Goal: Navigation & Orientation: Find specific page/section

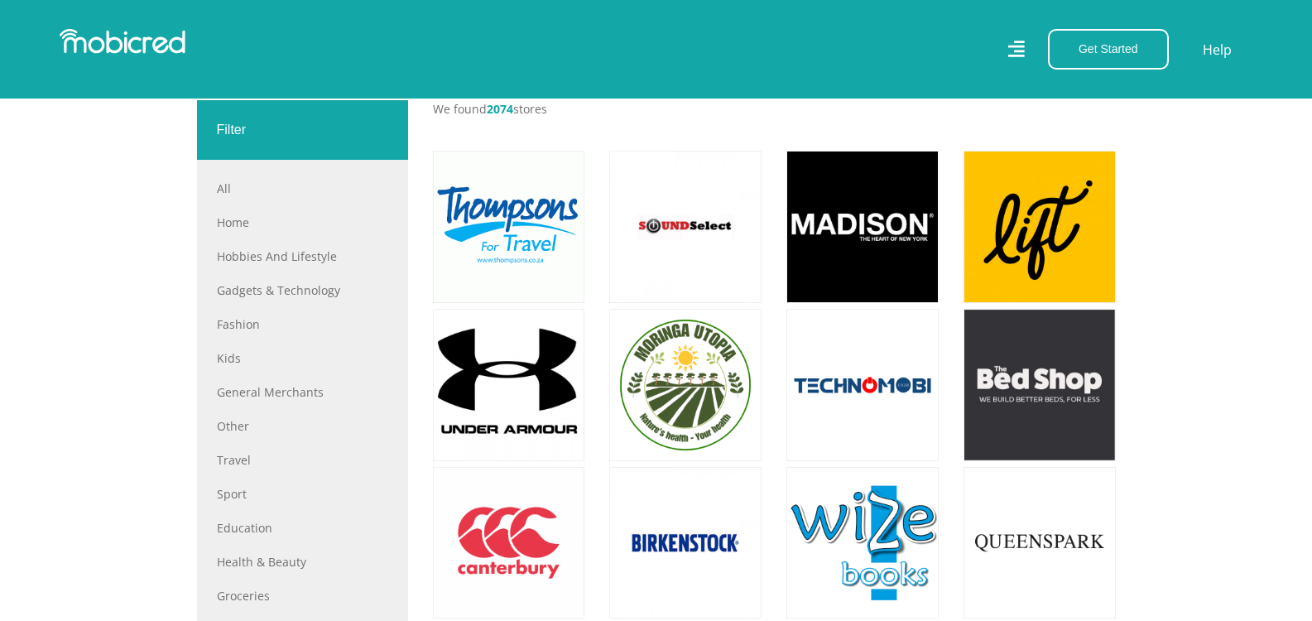
scroll to position [580, 0]
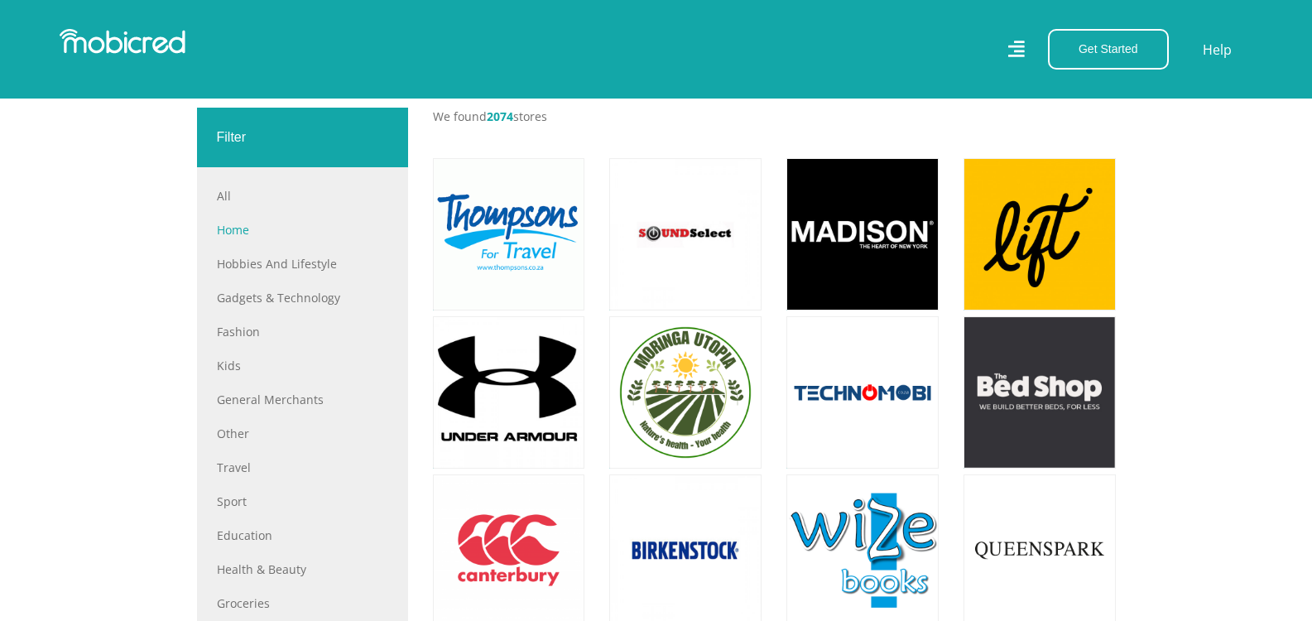
click at [247, 232] on link "Home" at bounding box center [302, 229] width 171 height 17
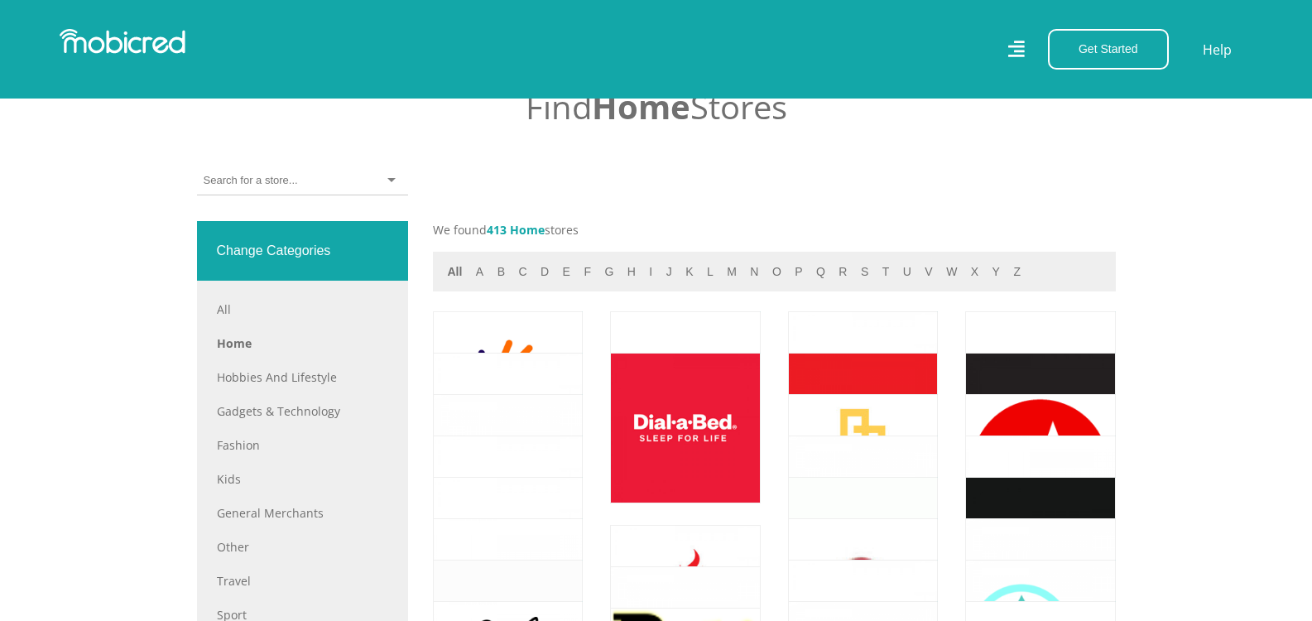
scroll to position [662, 0]
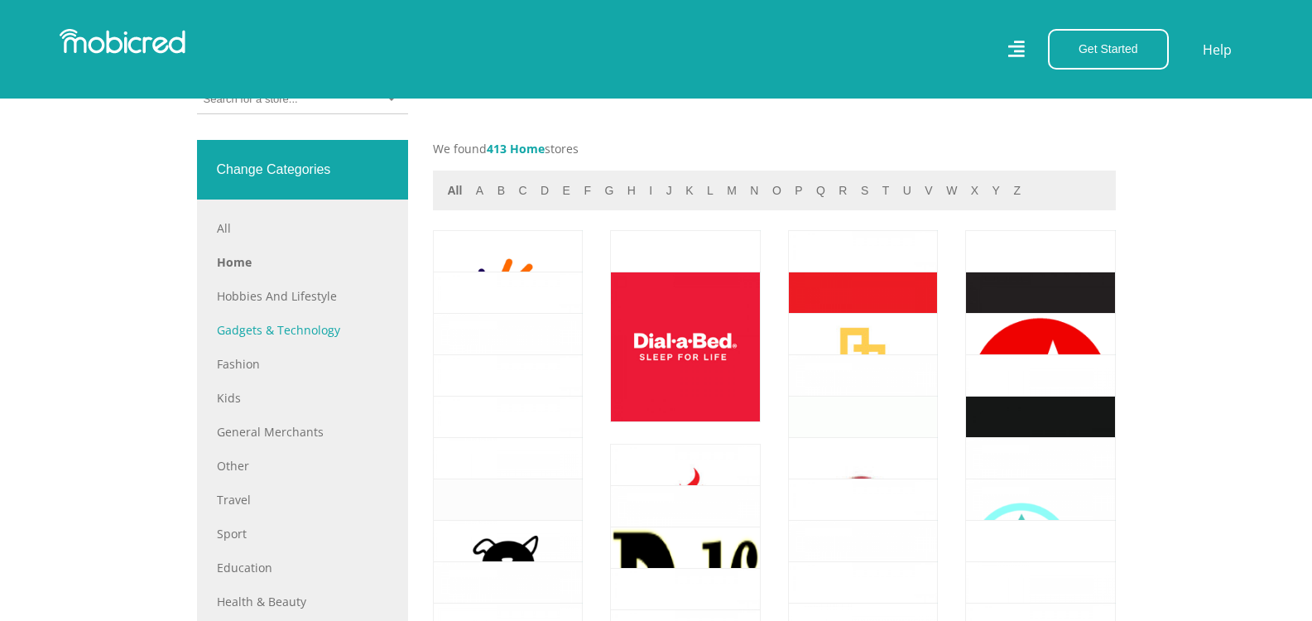
click at [295, 325] on link "Gadgets & Technology" at bounding box center [302, 329] width 171 height 17
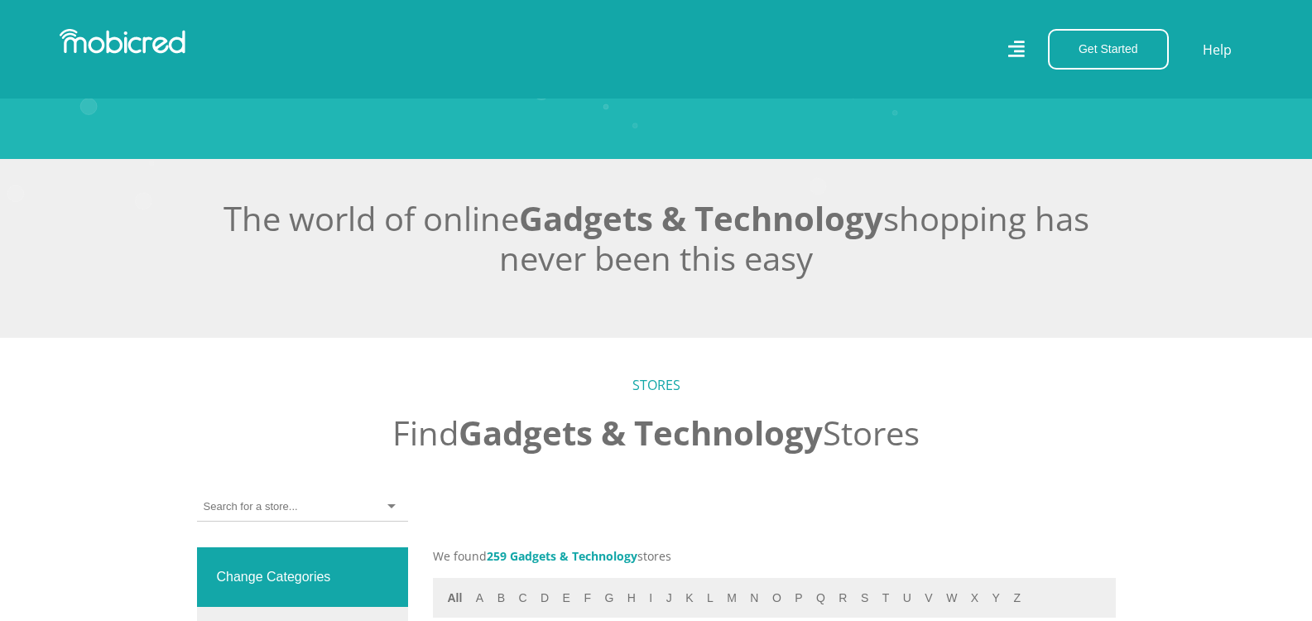
scroll to position [248, 0]
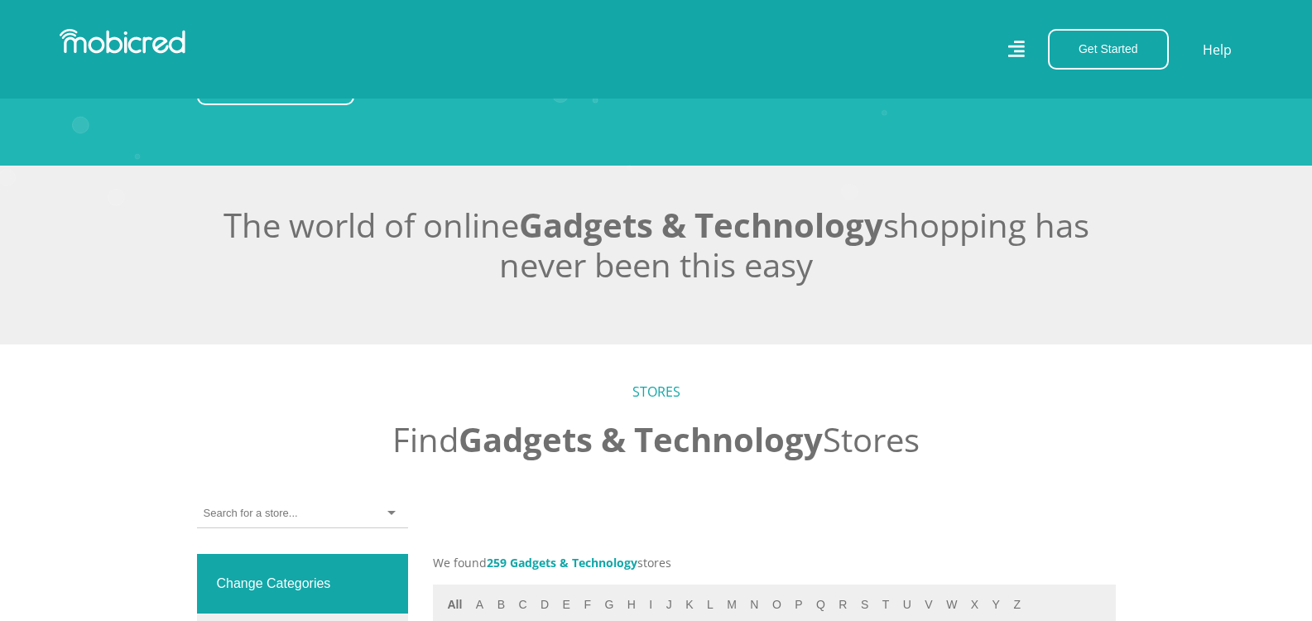
click at [393, 510] on div at bounding box center [302, 513] width 211 height 29
click at [146, 314] on section "The world of online Gadgets & Technology shopping has never been this easy" at bounding box center [656, 255] width 1312 height 179
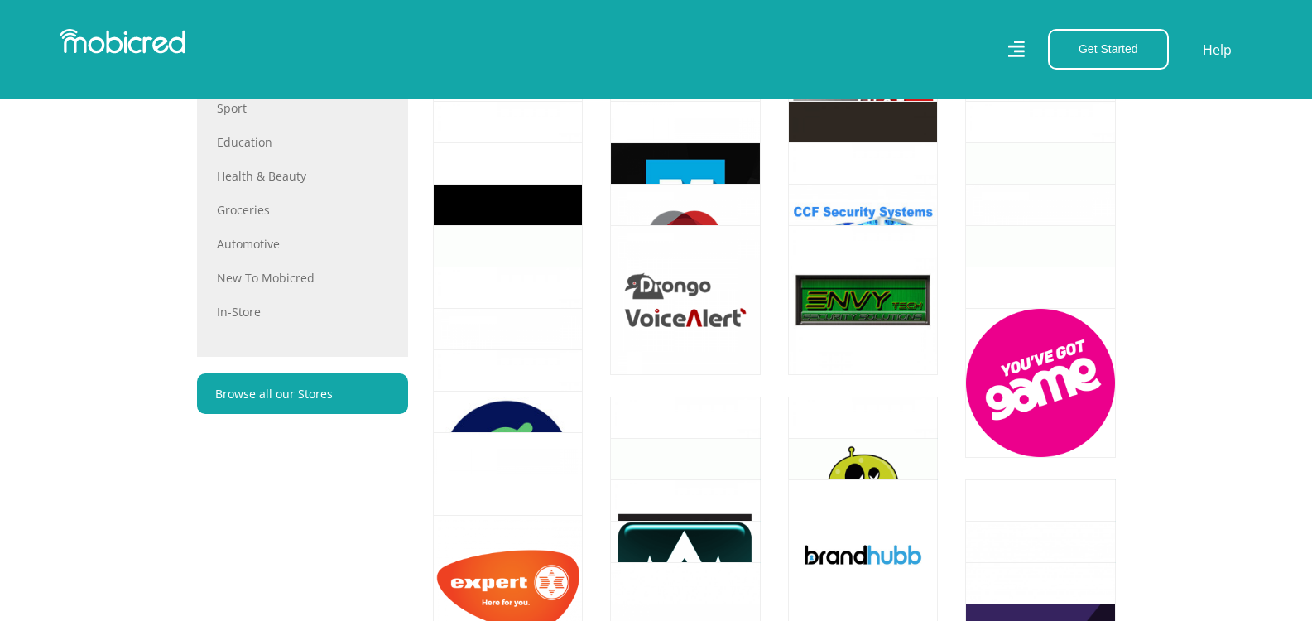
scroll to position [1076, 0]
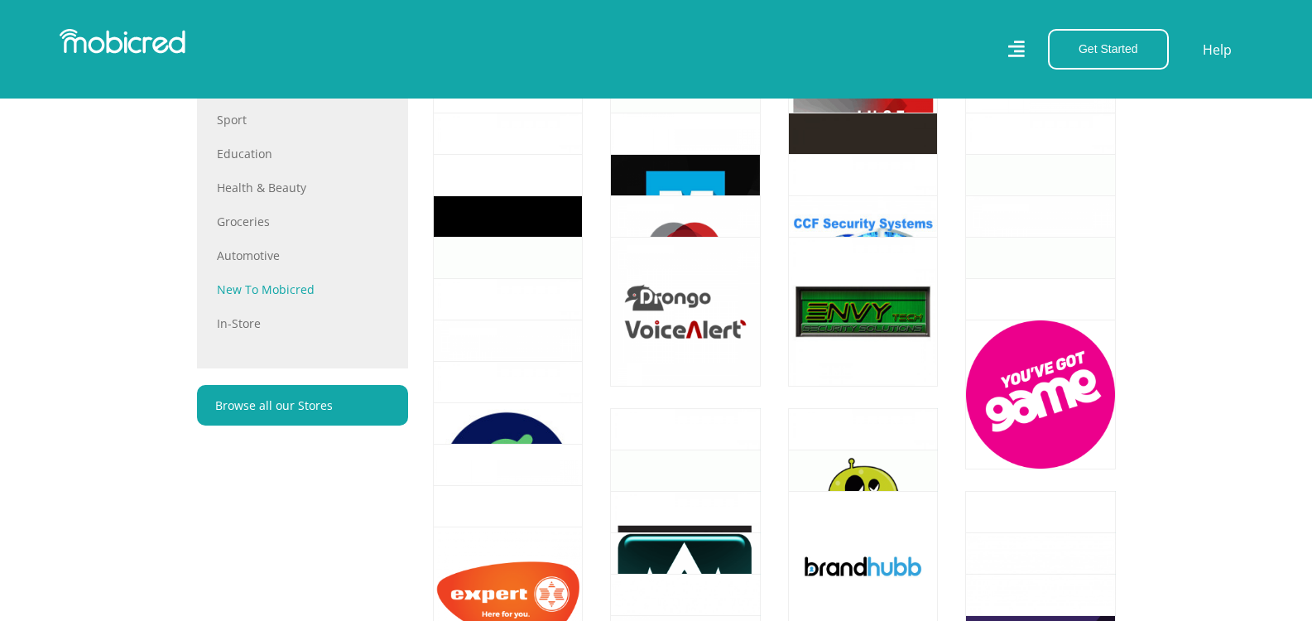
click at [288, 291] on link "New to Mobicred" at bounding box center [302, 289] width 171 height 17
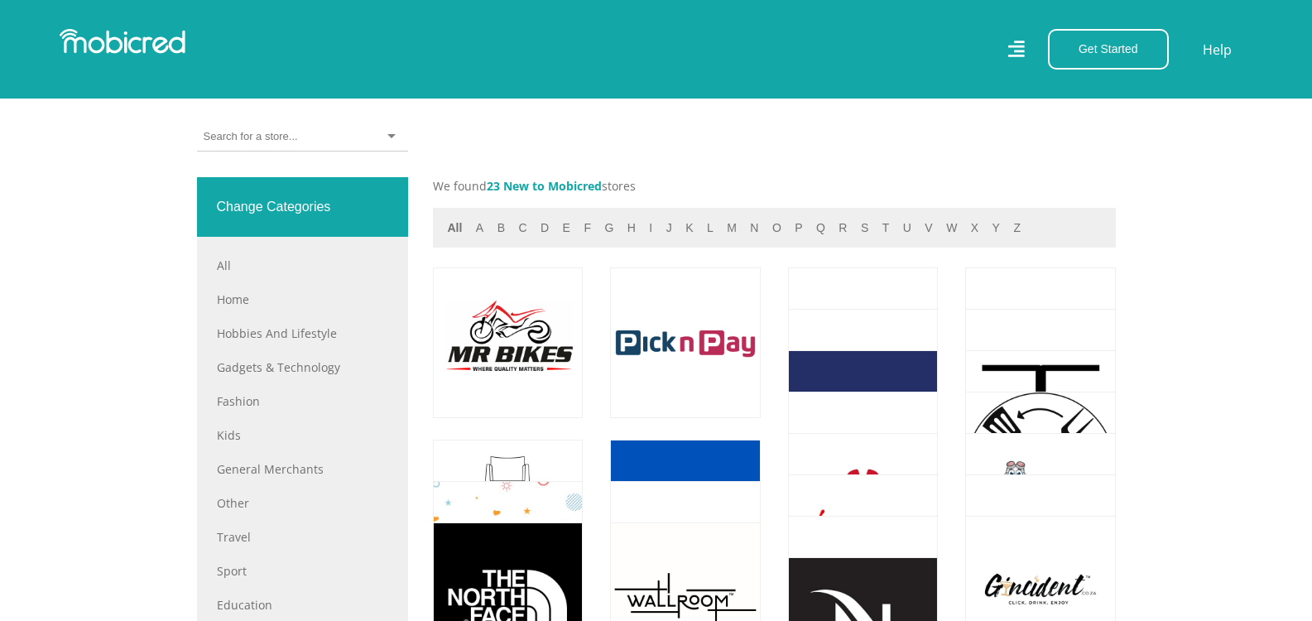
scroll to position [662, 0]
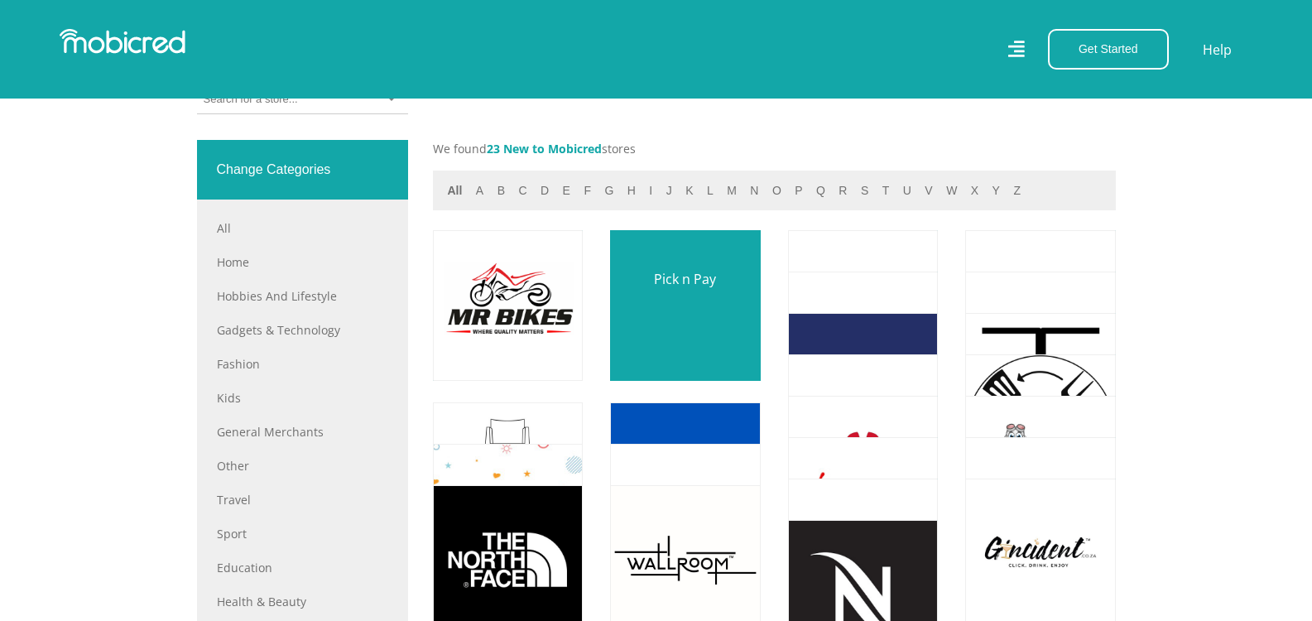
click at [710, 307] on link at bounding box center [685, 305] width 176 height 176
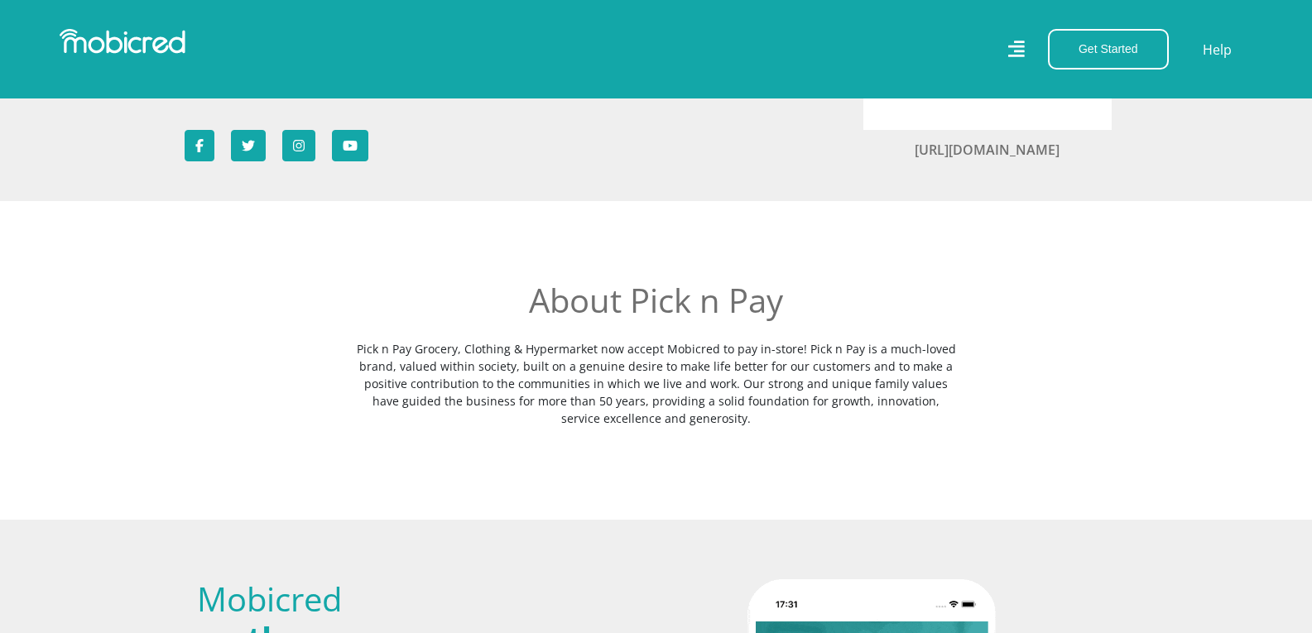
scroll to position [331, 0]
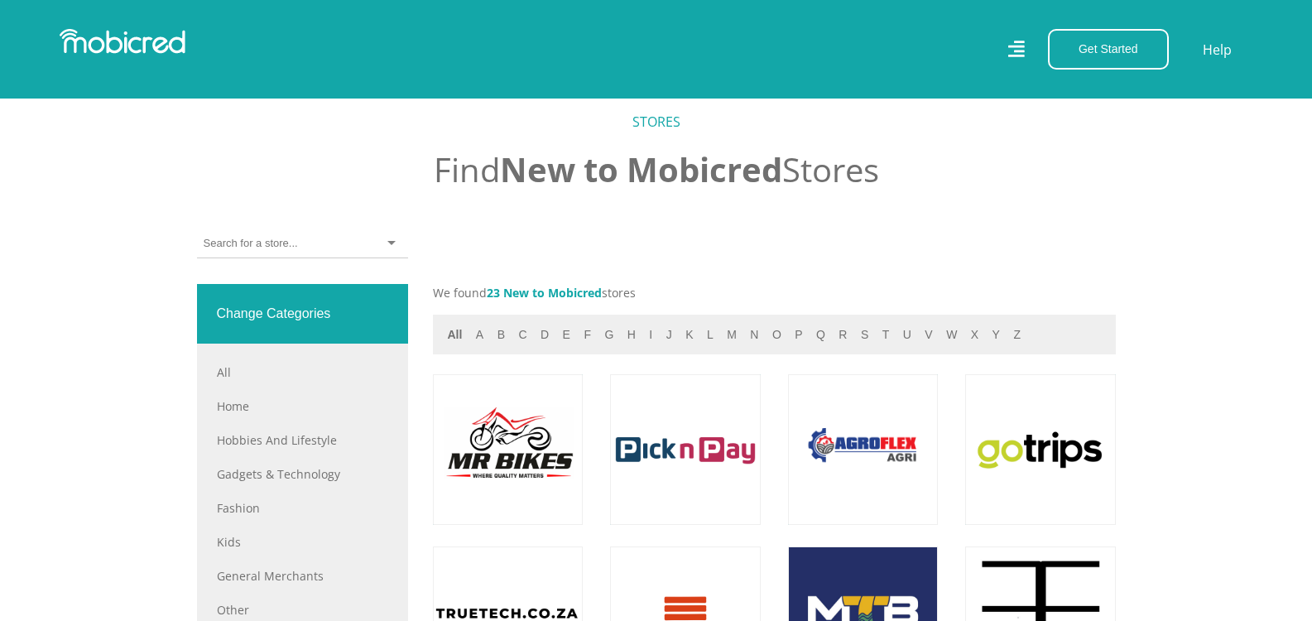
scroll to position [497, 0]
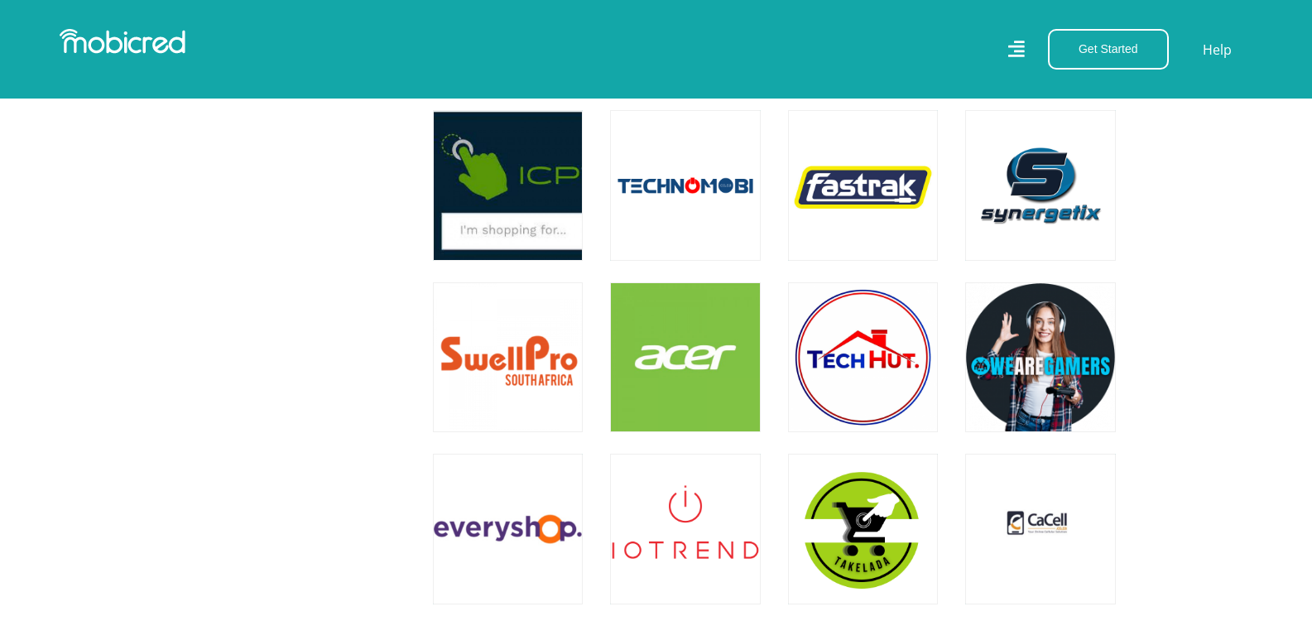
scroll to position [4471, 0]
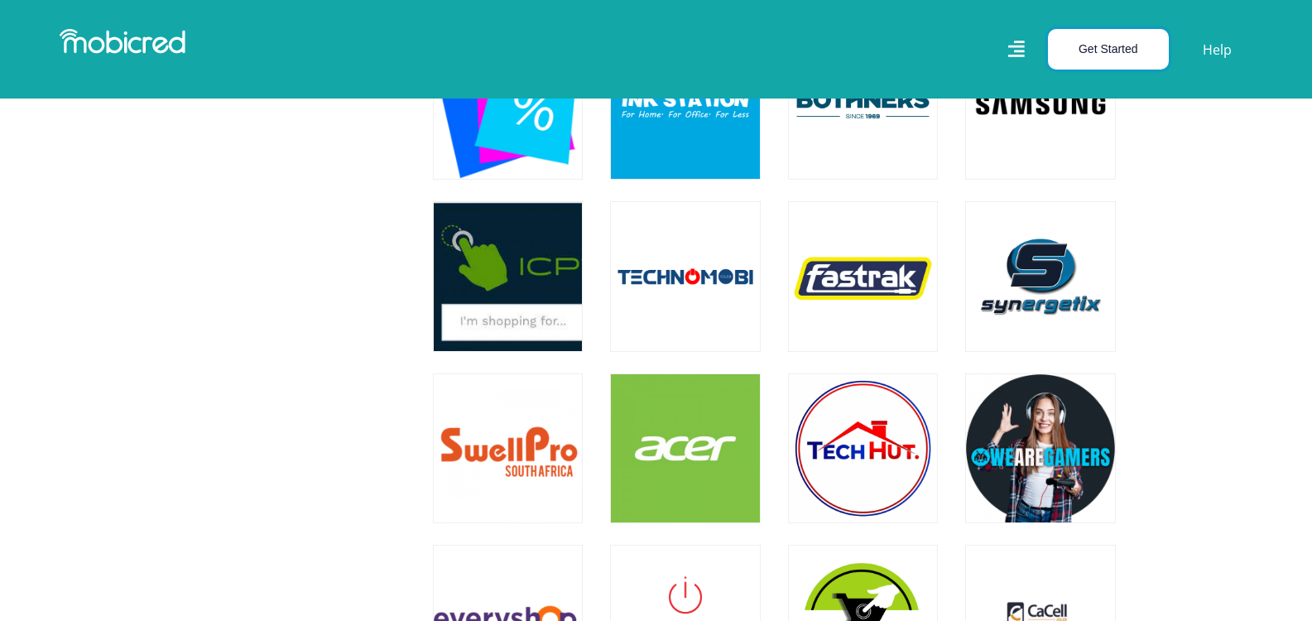
click at [1114, 35] on button "Get Started" at bounding box center [1108, 49] width 121 height 41
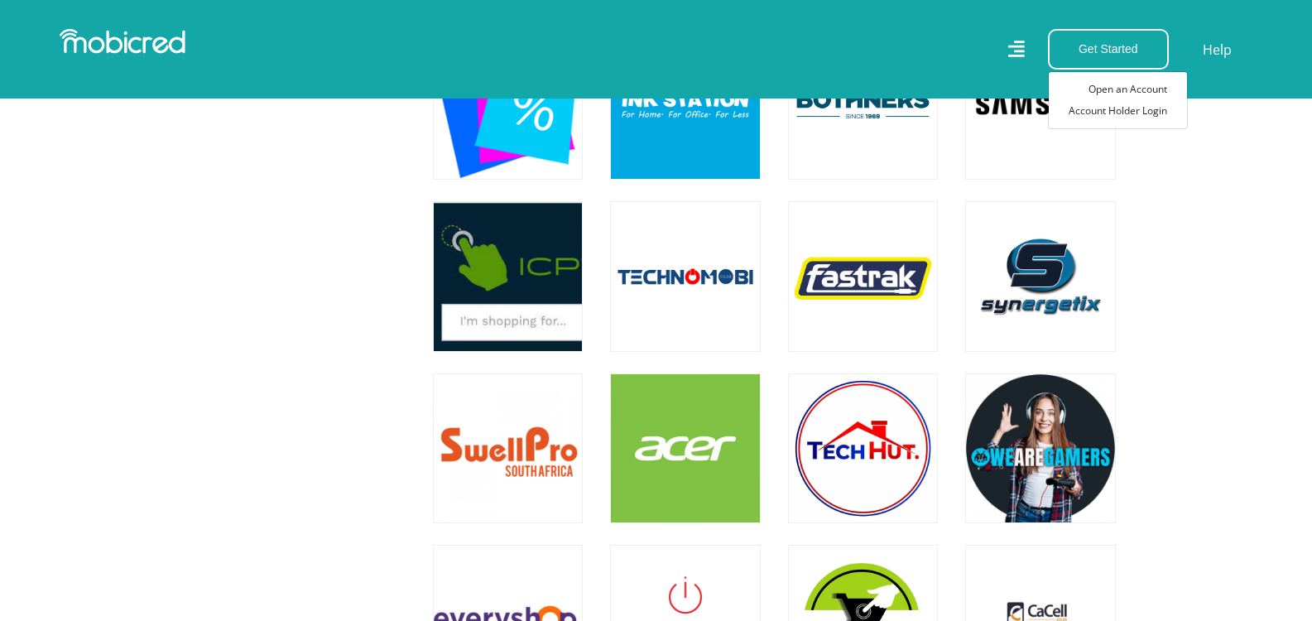
click at [862, 45] on div "Get Started Open an Account Account Holder Login Help" at bounding box center [961, 49] width 609 height 41
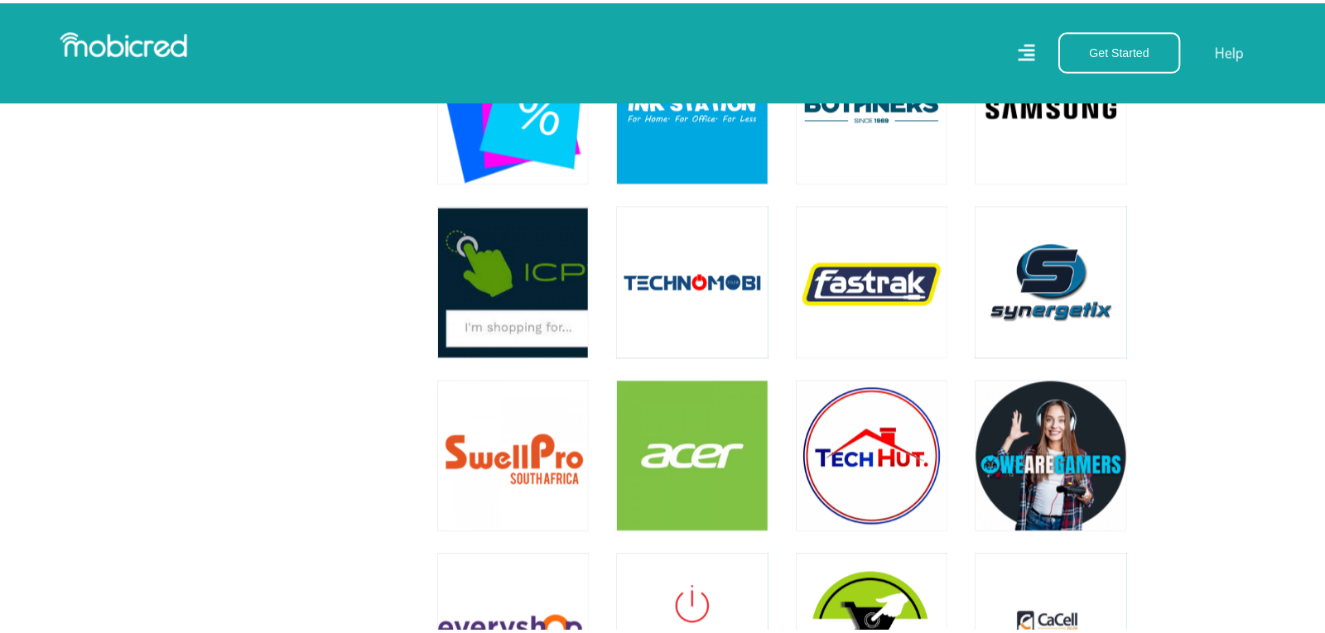
scroll to position [4140, 0]
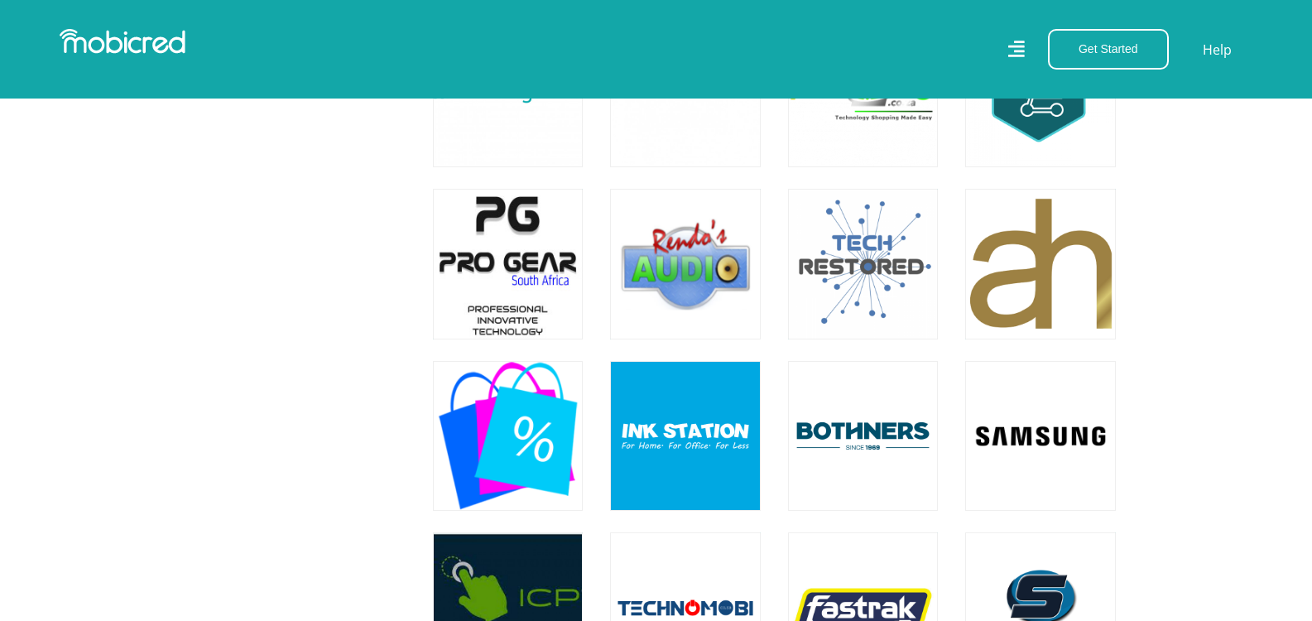
click at [1013, 42] on icon at bounding box center [1016, 49] width 17 height 24
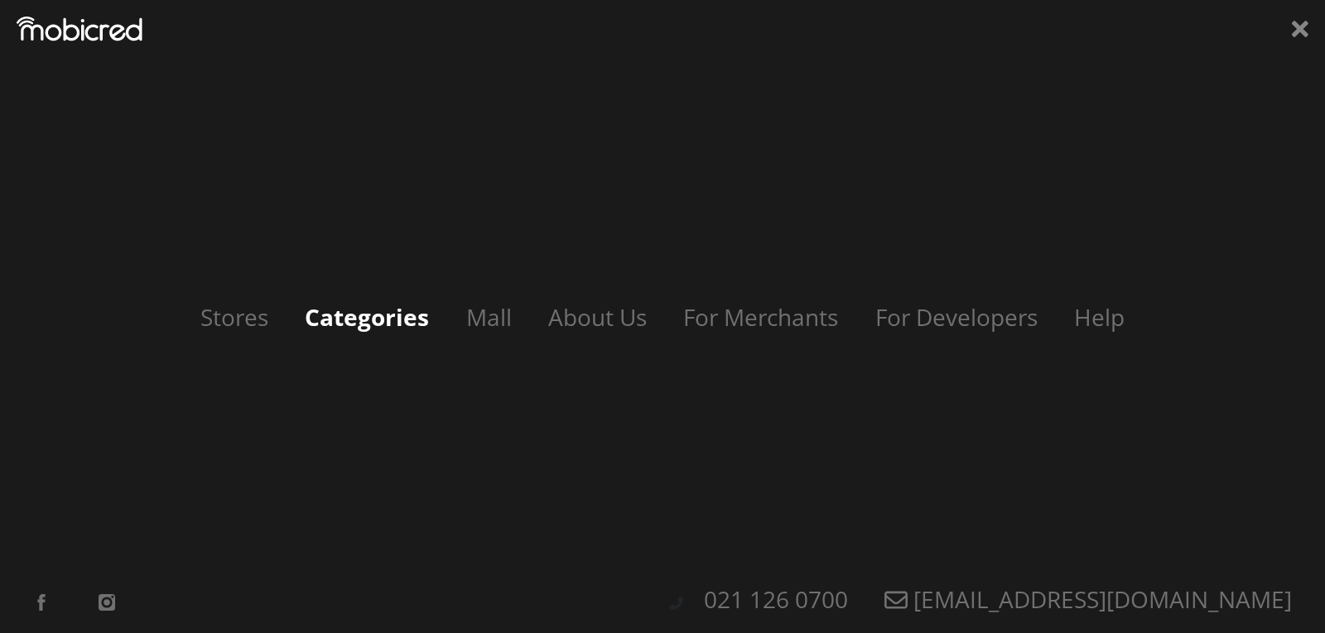
click at [367, 313] on link "Categories" at bounding box center [366, 316] width 157 height 31
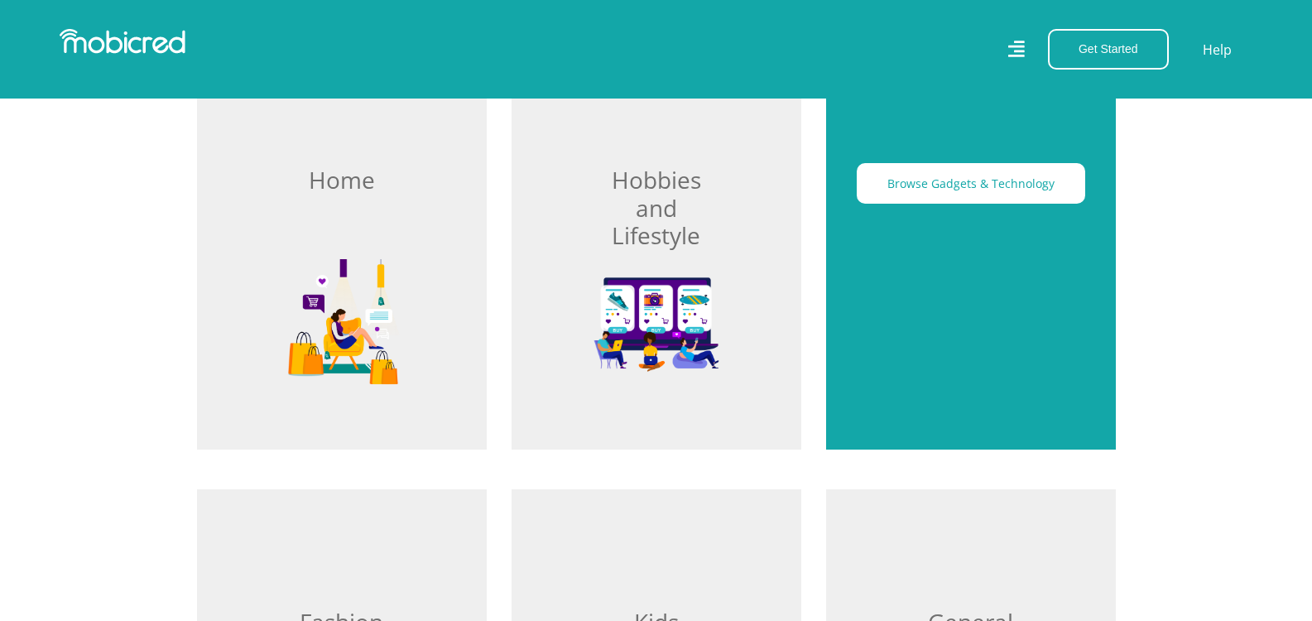
scroll to position [497, 0]
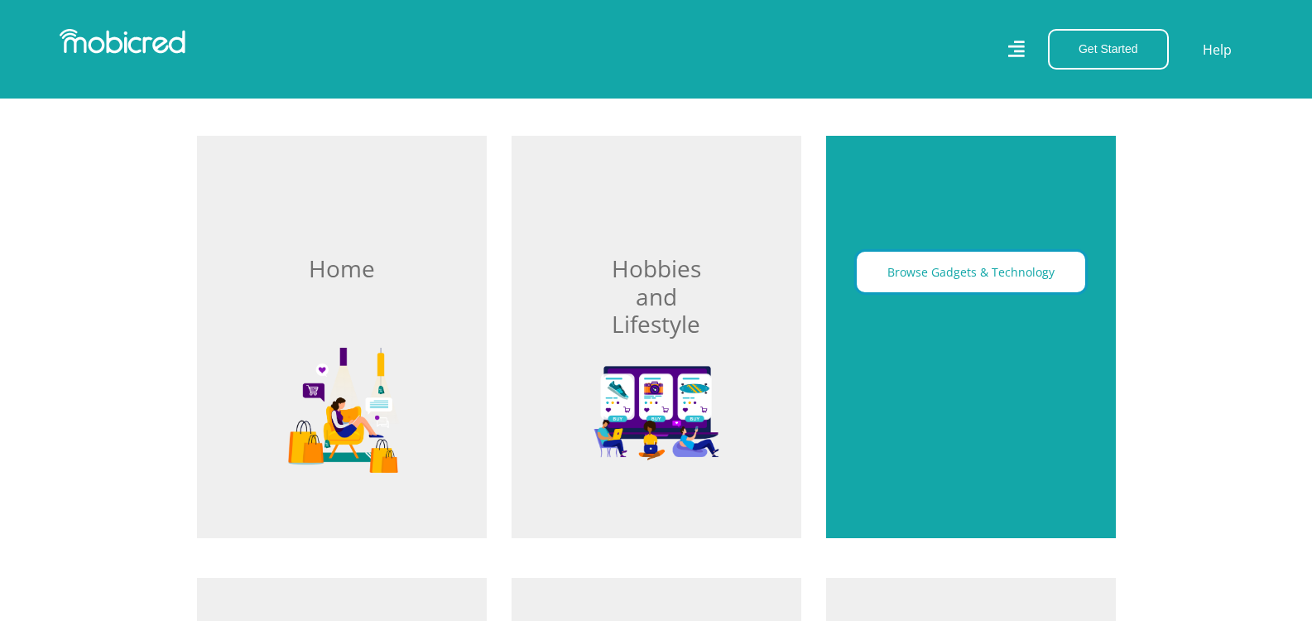
click at [970, 261] on button "Browse Gadgets & Technology" at bounding box center [971, 272] width 229 height 41
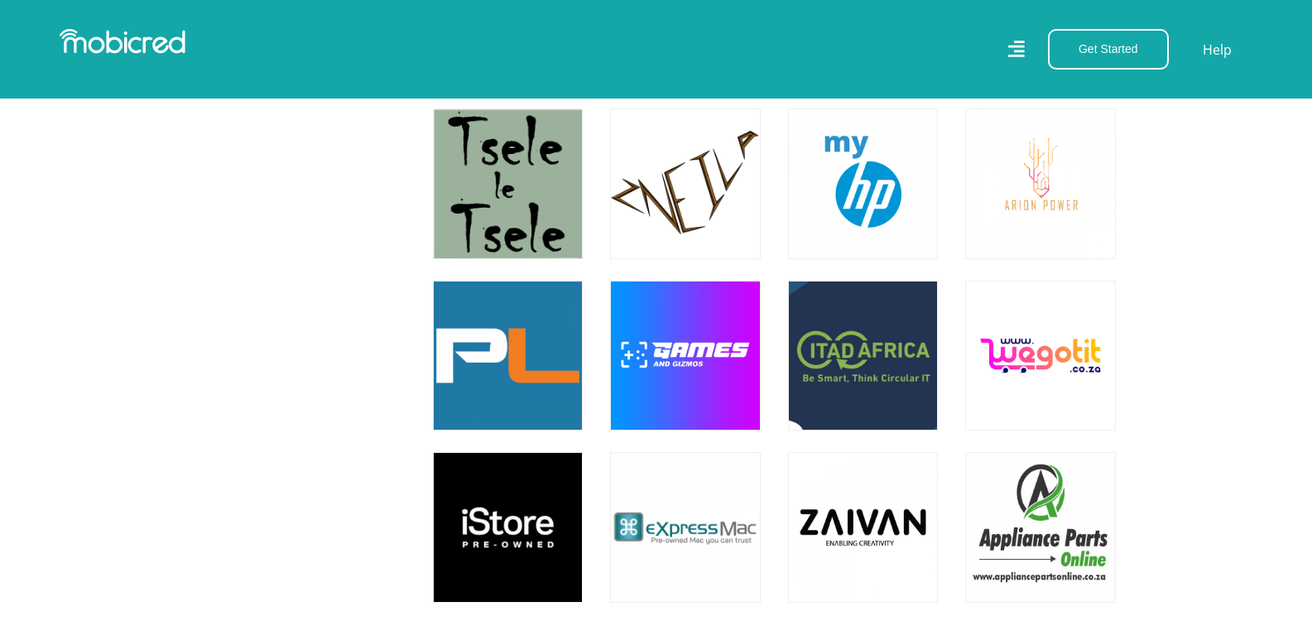
scroll to position [6293, 0]
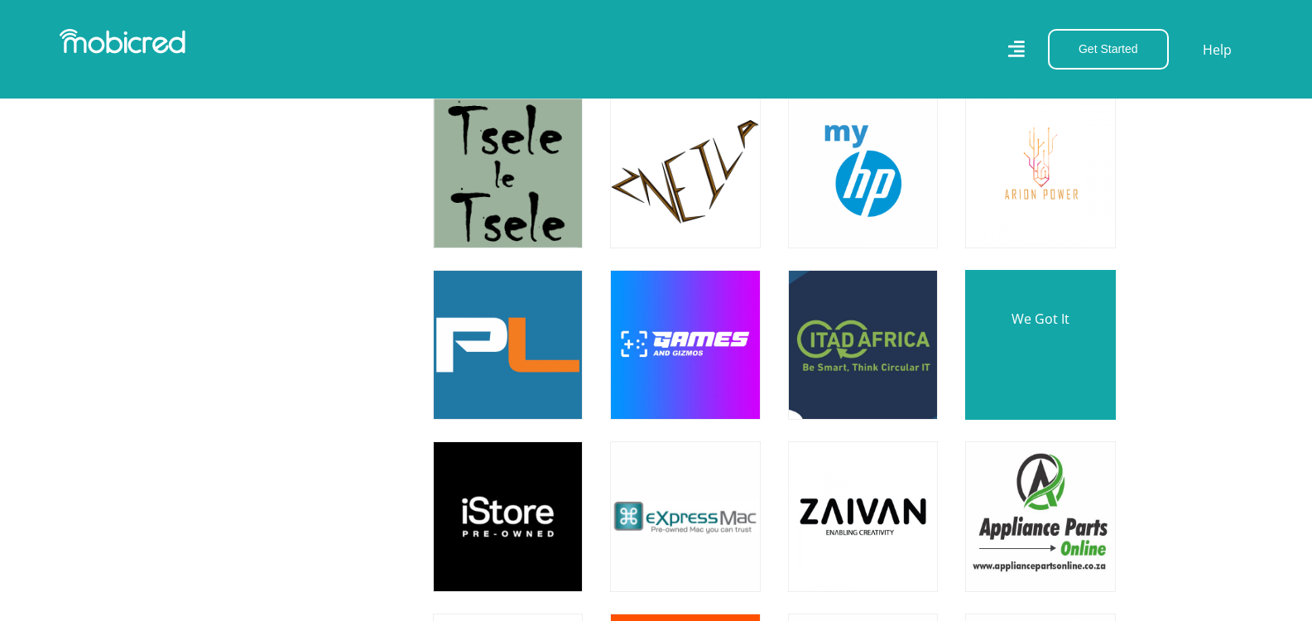
click at [1055, 349] on link at bounding box center [1040, 345] width 176 height 176
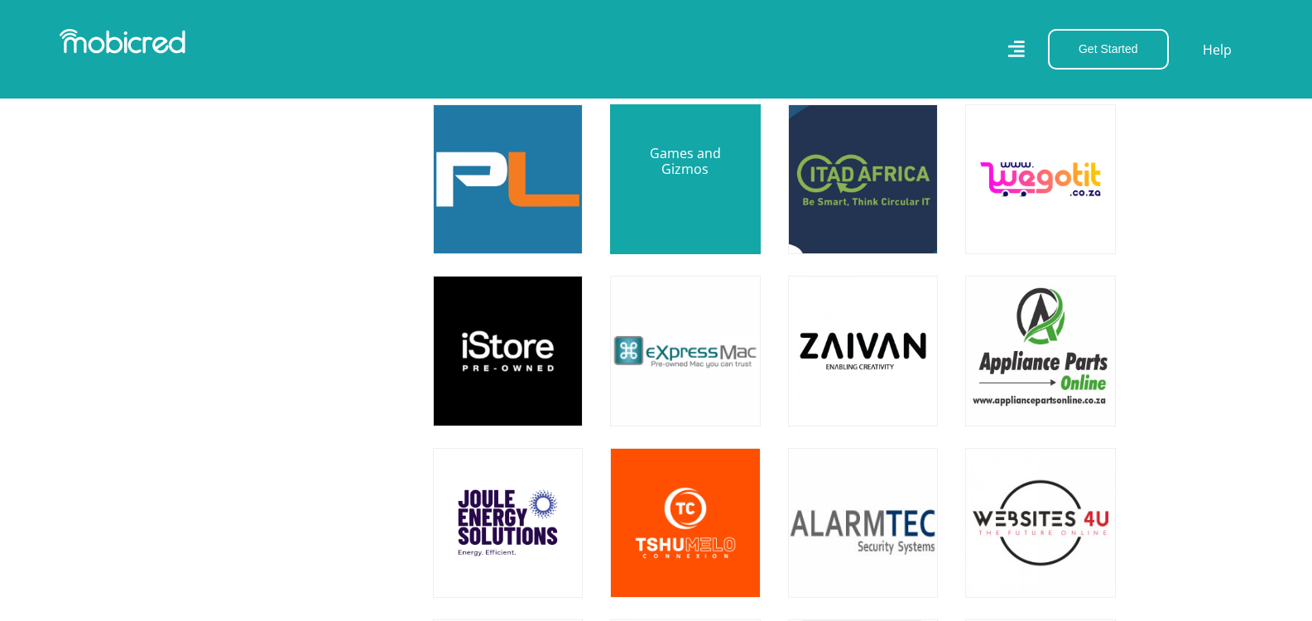
scroll to position [6541, 0]
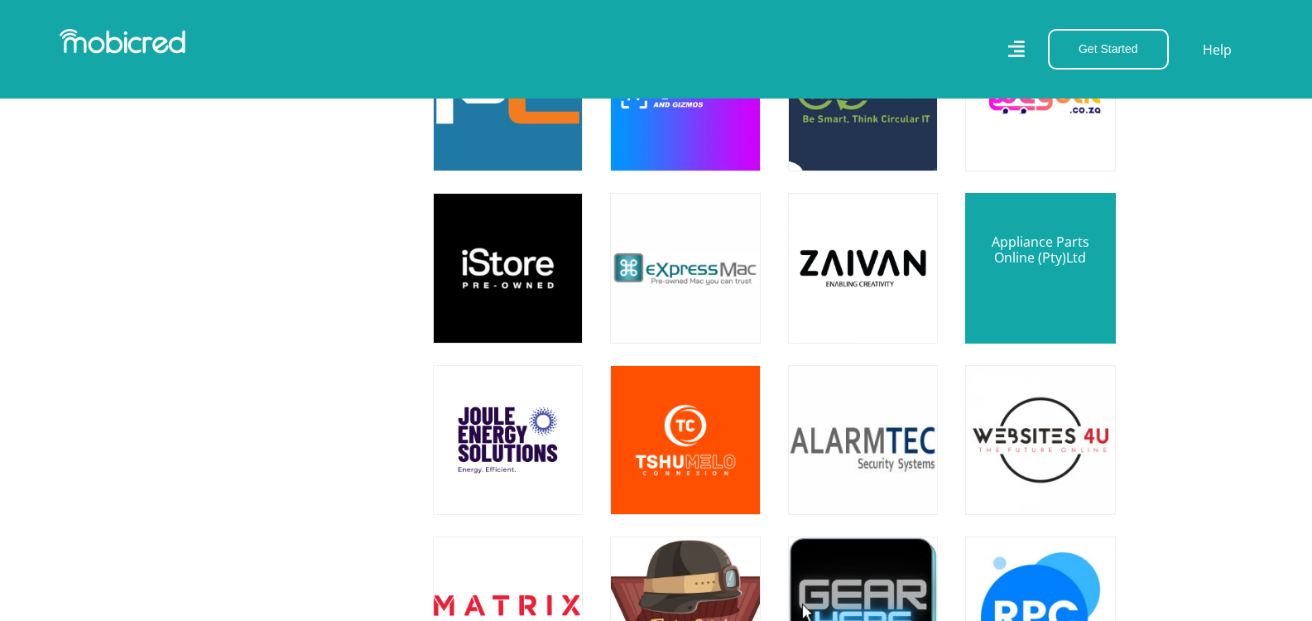
click at [1084, 265] on link at bounding box center [1040, 268] width 176 height 176
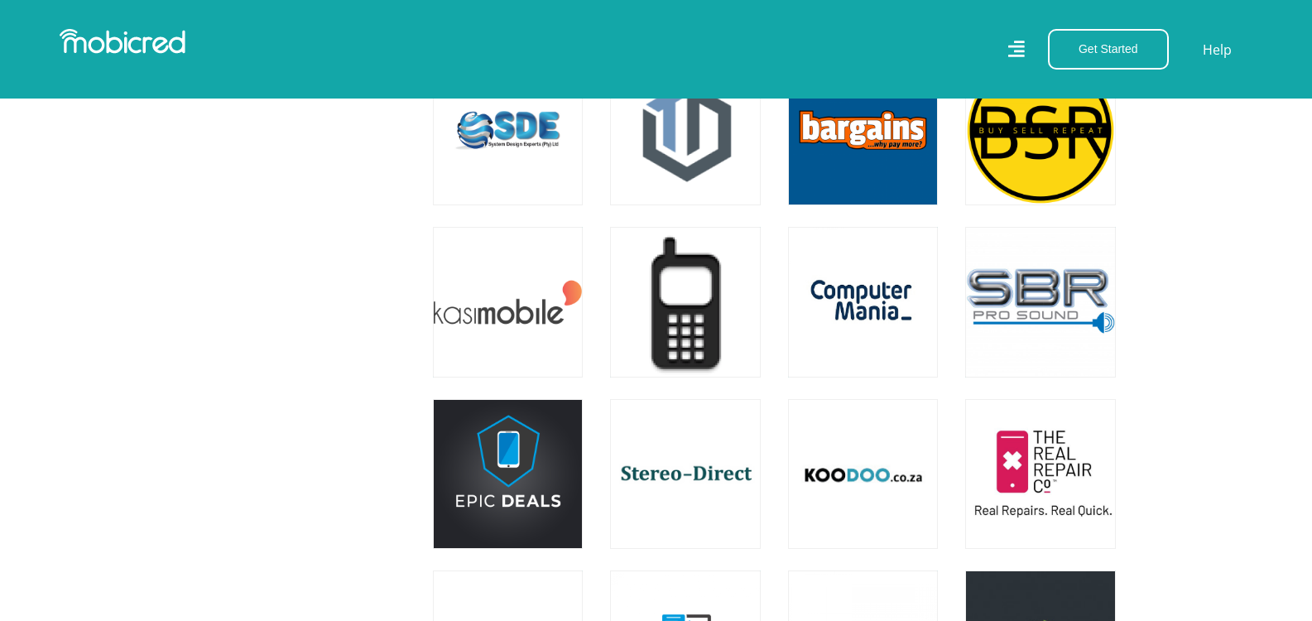
scroll to position [8943, 0]
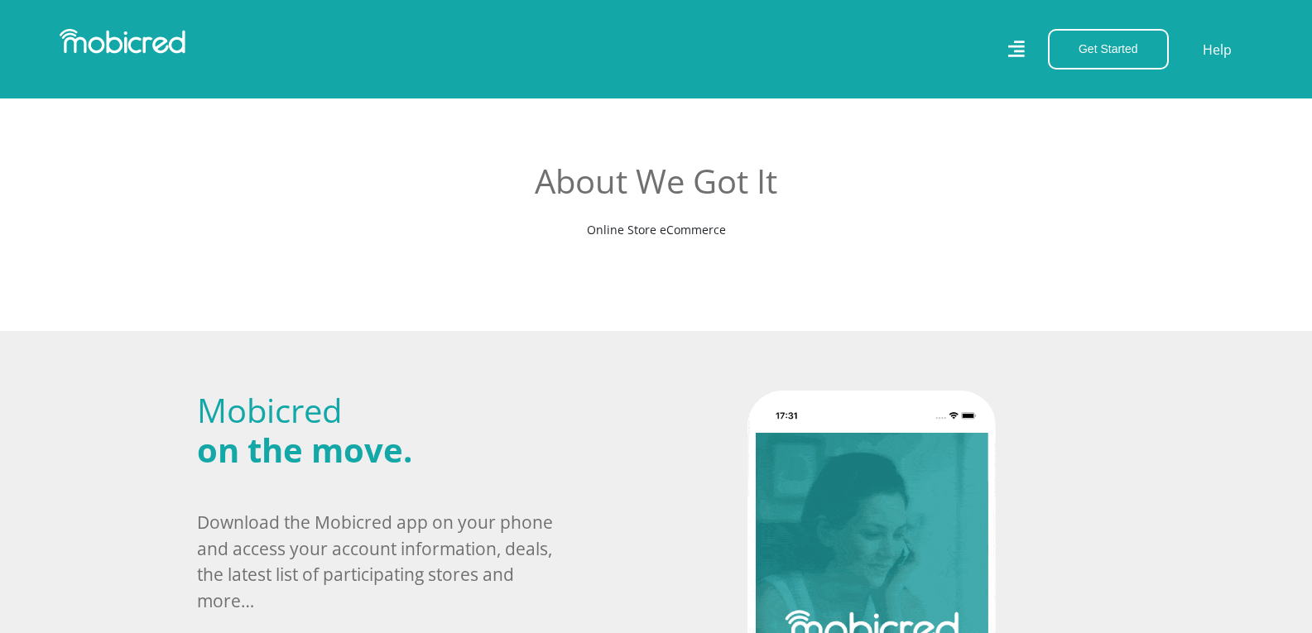
scroll to position [414, 0]
